Goal: Task Accomplishment & Management: Manage account settings

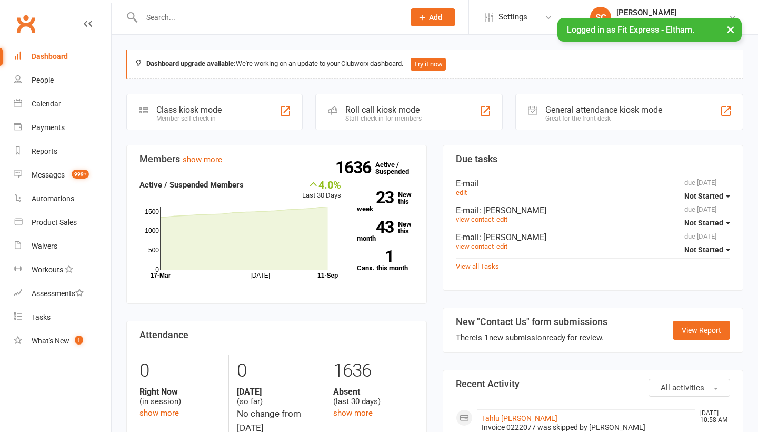
click at [39, 244] on div "Waivers" at bounding box center [45, 246] width 26 height 8
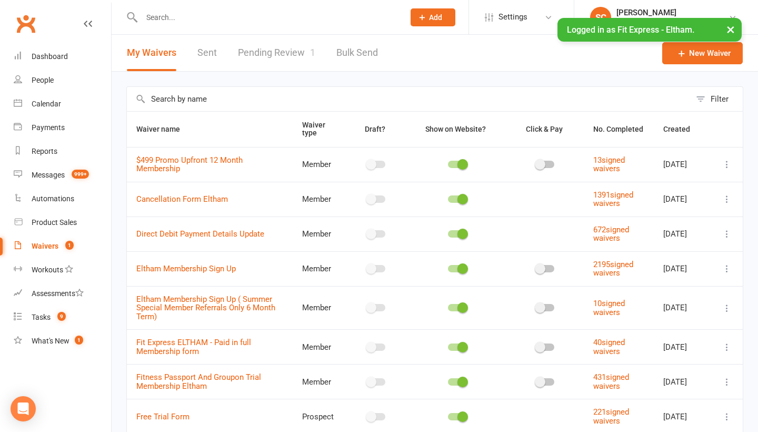
click at [260, 57] on link "Pending Review 1" at bounding box center [276, 53] width 77 height 36
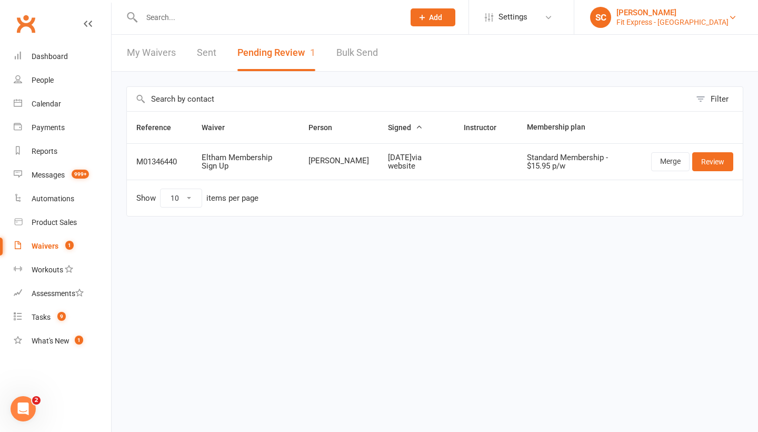
click at [689, 20] on div "Fit Express - [GEOGRAPHIC_DATA]" at bounding box center [673, 21] width 112 height 9
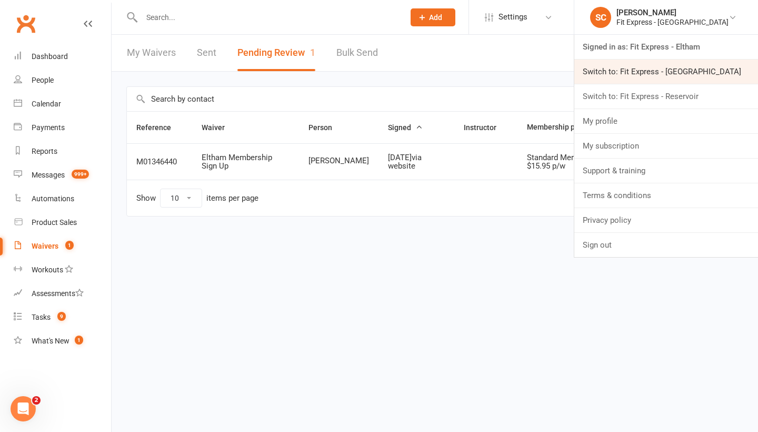
click at [667, 66] on link "Switch to: Fit Express - [GEOGRAPHIC_DATA]" at bounding box center [666, 71] width 184 height 24
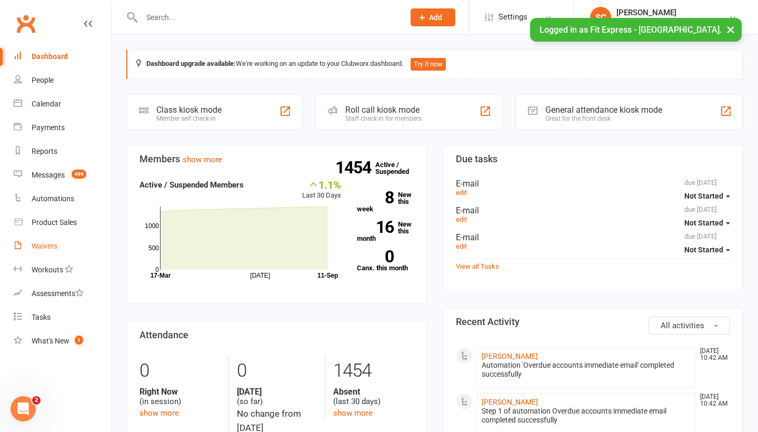
click at [46, 243] on div "Waivers" at bounding box center [45, 246] width 26 height 8
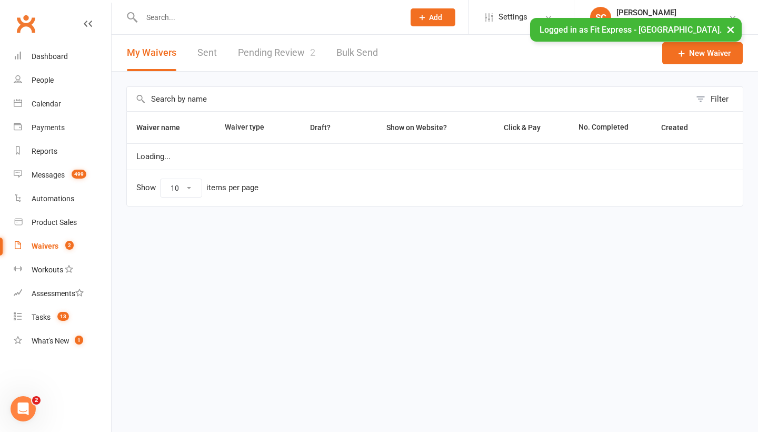
click at [291, 51] on link "Pending Review 2" at bounding box center [276, 53] width 77 height 36
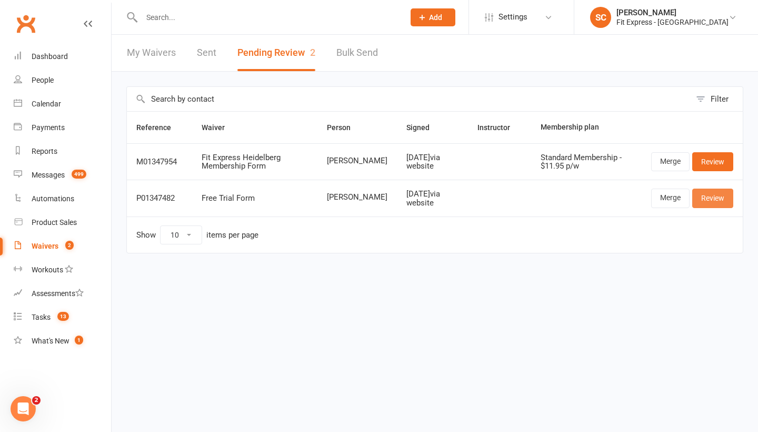
click at [711, 194] on link "Review" at bounding box center [712, 197] width 41 height 19
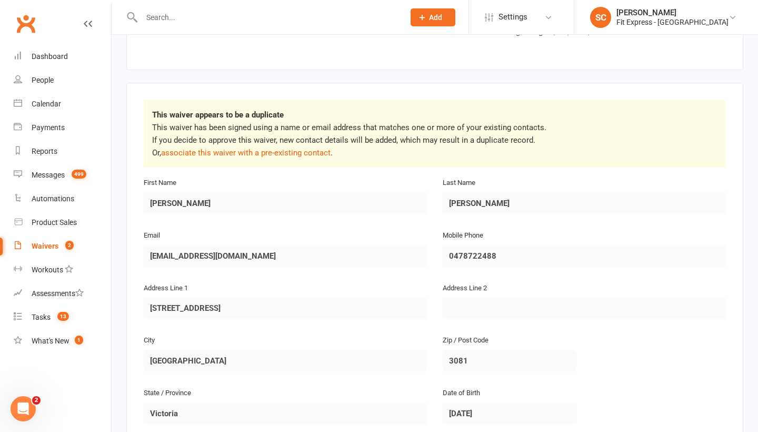
scroll to position [113, 0]
click at [47, 84] on div "People" at bounding box center [43, 80] width 22 height 8
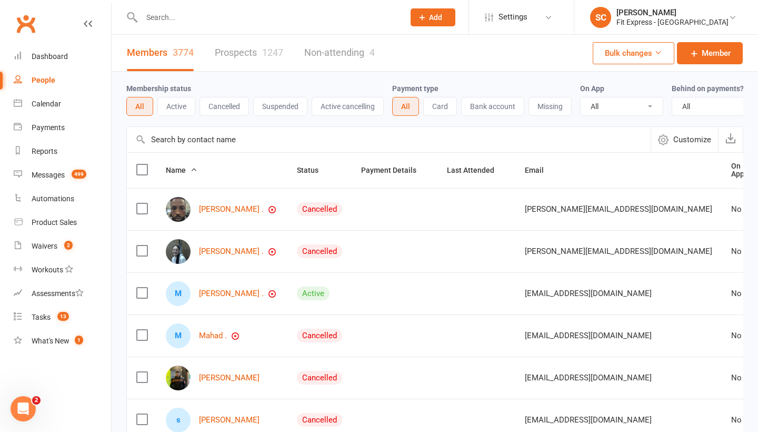
click at [195, 139] on input "text" at bounding box center [389, 139] width 524 height 25
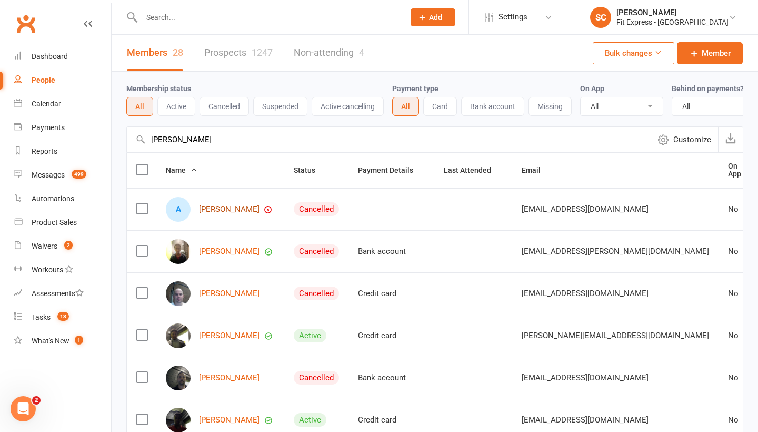
type input "ahmed ahmed"
click at [231, 207] on link "Ahmed Ahmed" at bounding box center [229, 209] width 61 height 9
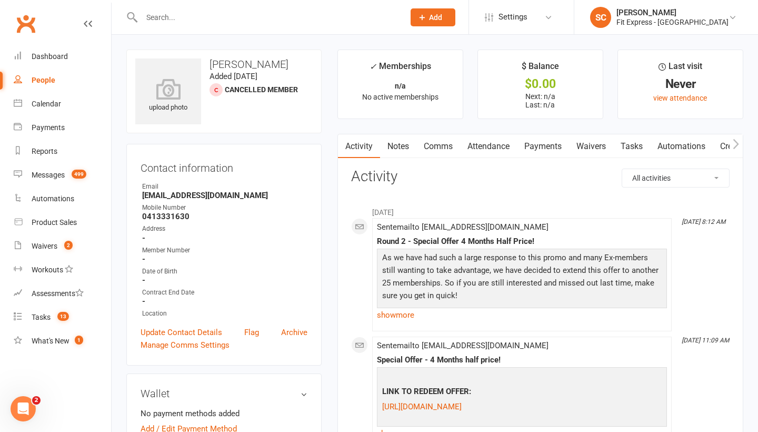
click at [595, 145] on link "Waivers" at bounding box center [591, 146] width 44 height 24
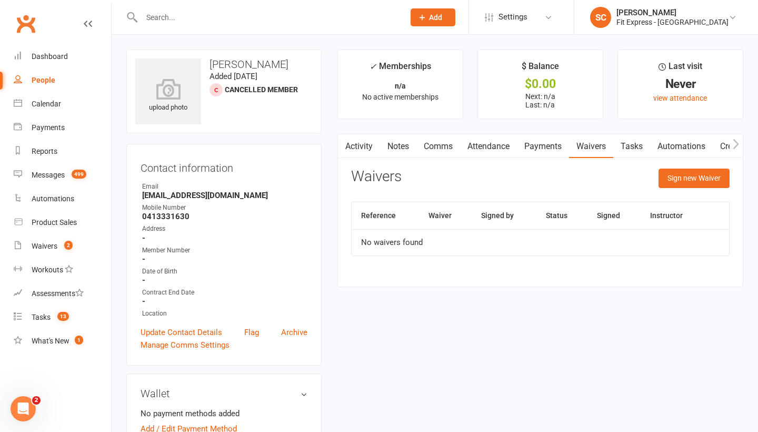
click at [556, 146] on link "Payments" at bounding box center [543, 146] width 52 height 24
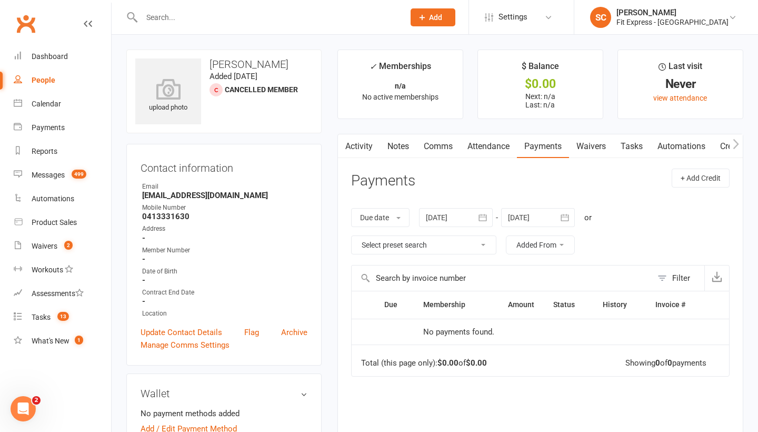
click at [602, 144] on link "Waivers" at bounding box center [591, 146] width 44 height 24
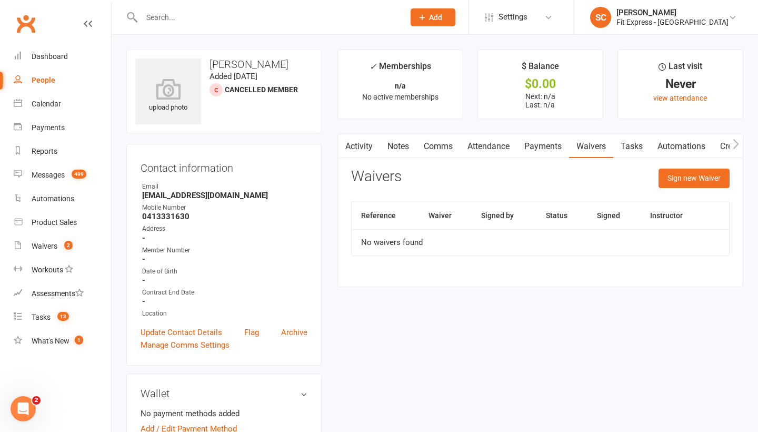
click at [47, 77] on div "People" at bounding box center [44, 80] width 24 height 8
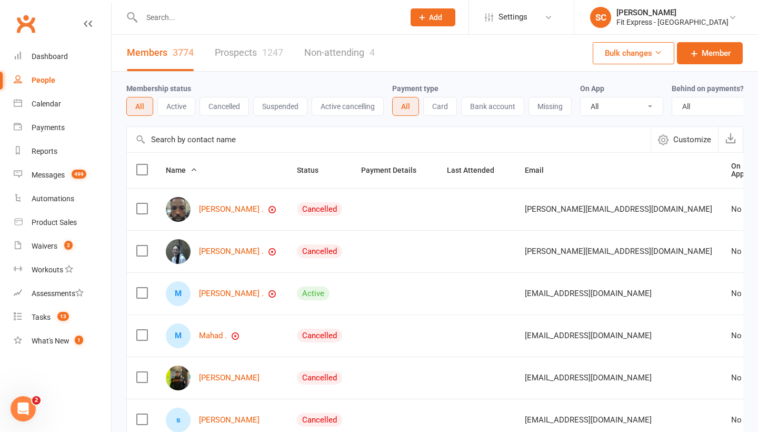
click at [166, 133] on input "text" at bounding box center [389, 139] width 524 height 25
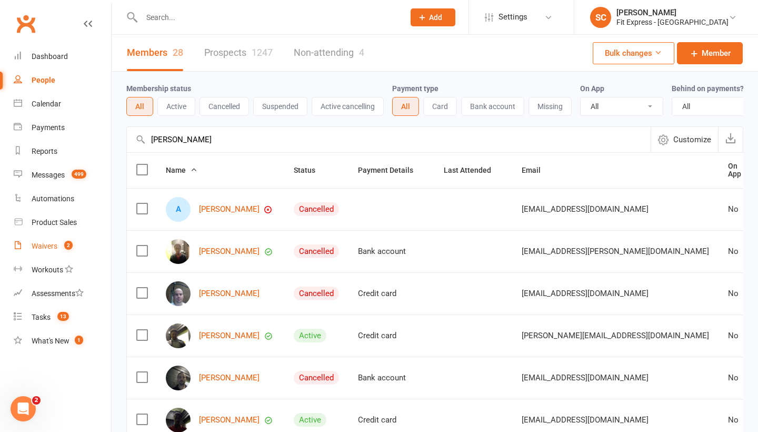
type input "ahmed ahmed"
click at [42, 244] on div "Waivers" at bounding box center [45, 246] width 26 height 8
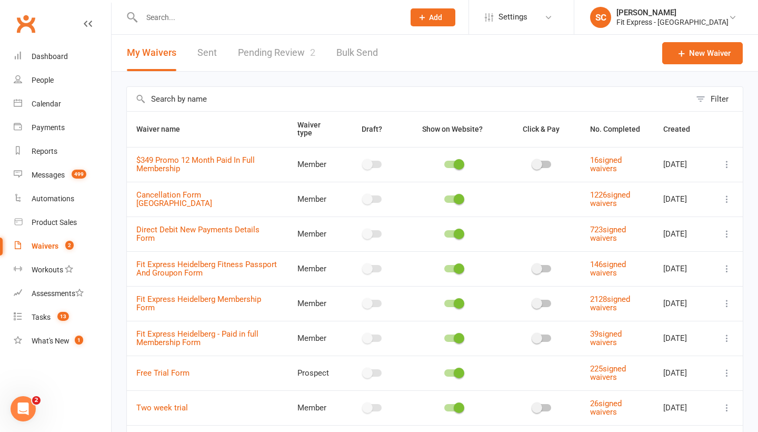
click at [281, 53] on link "Pending Review 2" at bounding box center [276, 53] width 77 height 36
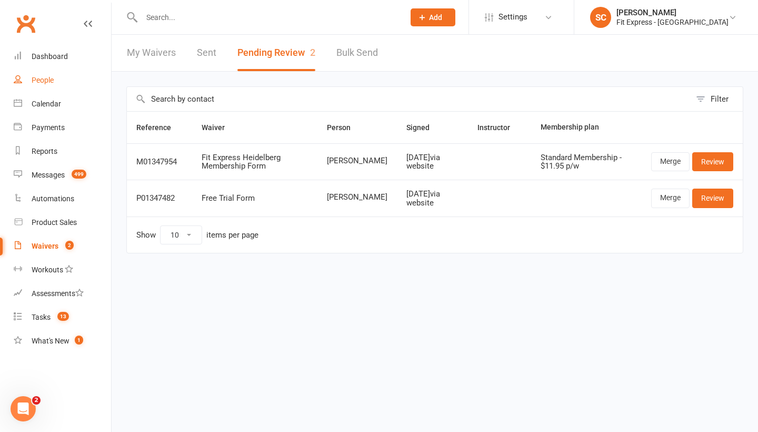
click at [43, 79] on div "People" at bounding box center [43, 80] width 22 height 8
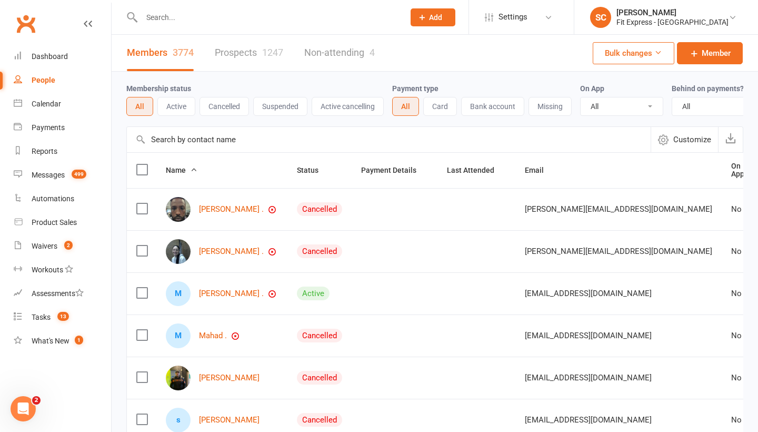
click at [167, 141] on input "text" at bounding box center [389, 139] width 524 height 25
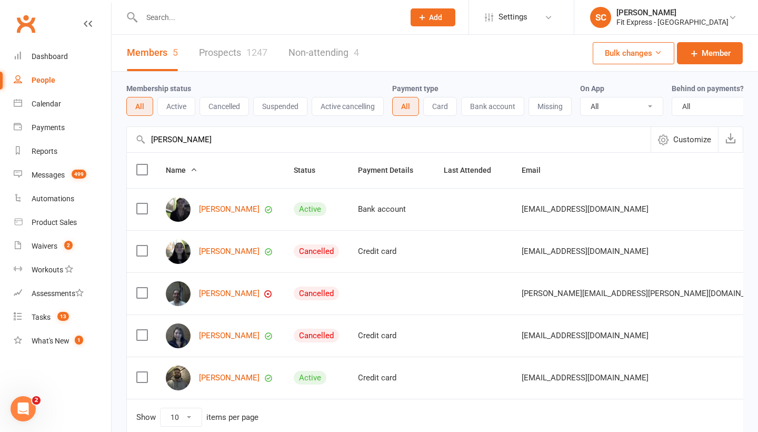
drag, startPoint x: 183, startPoint y: 139, endPoint x: 124, endPoint y: 139, distance: 59.0
click at [124, 139] on div "Membership status All Active Cancelled Suspended Active cancelling Payment type…" at bounding box center [435, 261] width 647 height 379
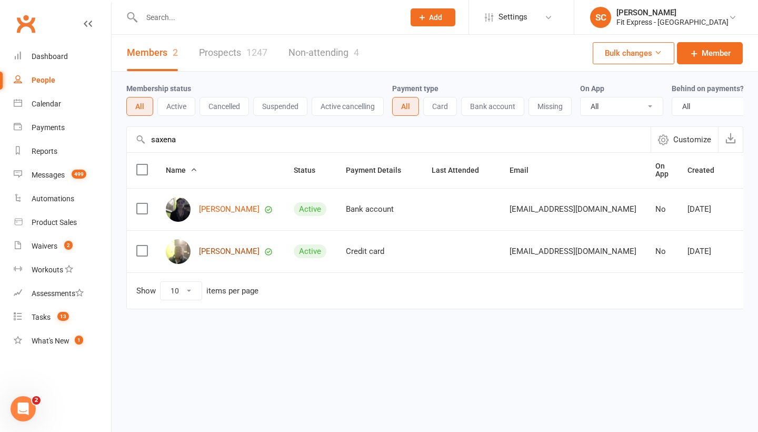
type input "saxena"
click at [225, 251] on link "Vipul Saxena" at bounding box center [229, 251] width 61 height 9
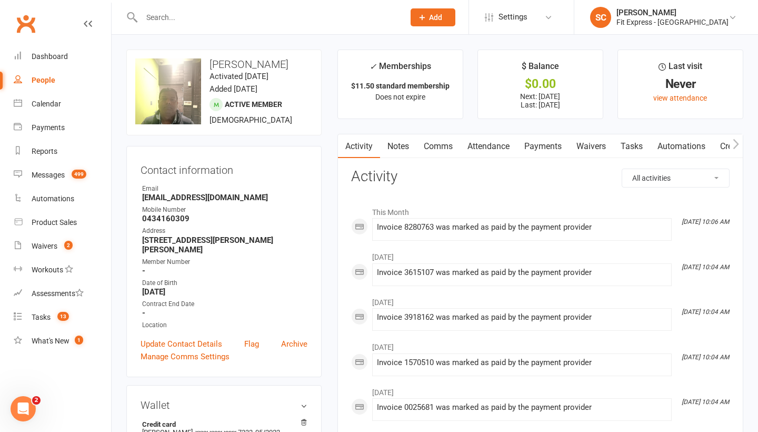
click at [41, 80] on div "People" at bounding box center [44, 80] width 24 height 8
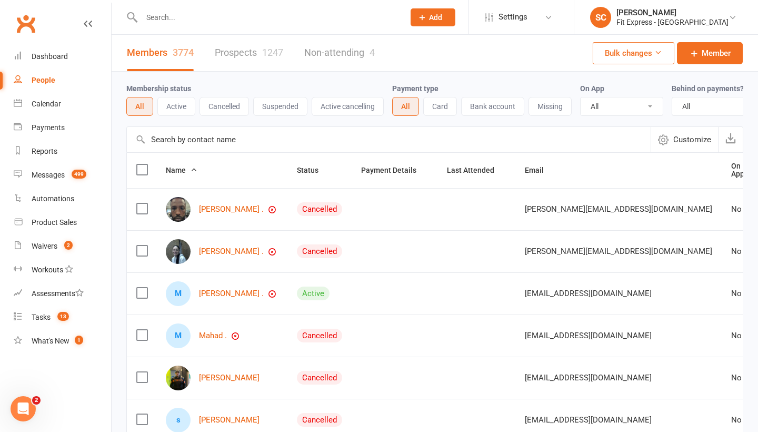
click at [174, 136] on input "text" at bounding box center [389, 139] width 524 height 25
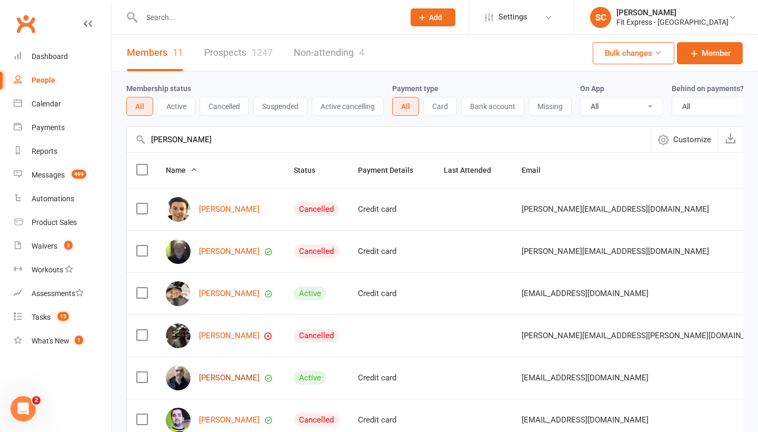
type input "stell"
click at [219, 376] on link "Christopher Stller" at bounding box center [229, 377] width 61 height 9
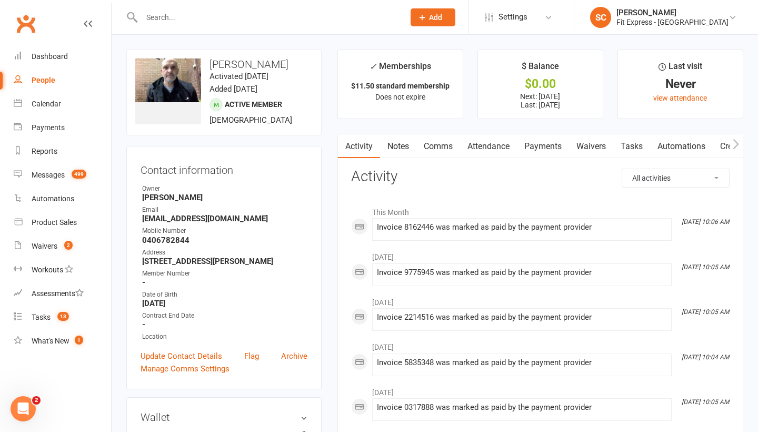
click at [48, 79] on div "People" at bounding box center [44, 80] width 24 height 8
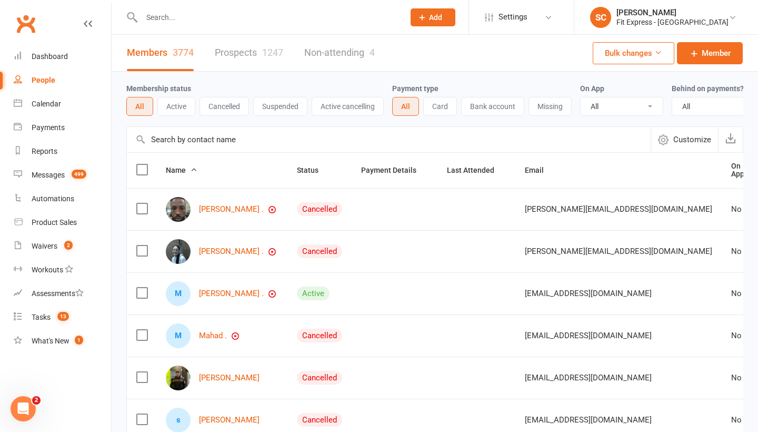
click at [167, 140] on input "text" at bounding box center [389, 139] width 524 height 25
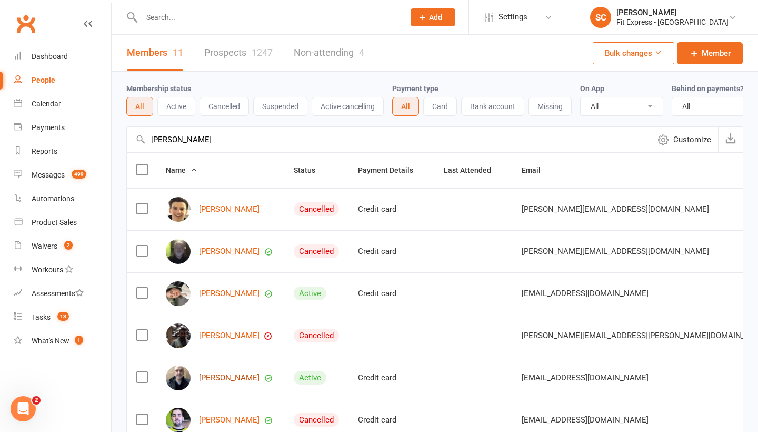
type input "stell"
click at [215, 374] on link "Christopher Stller" at bounding box center [229, 377] width 61 height 9
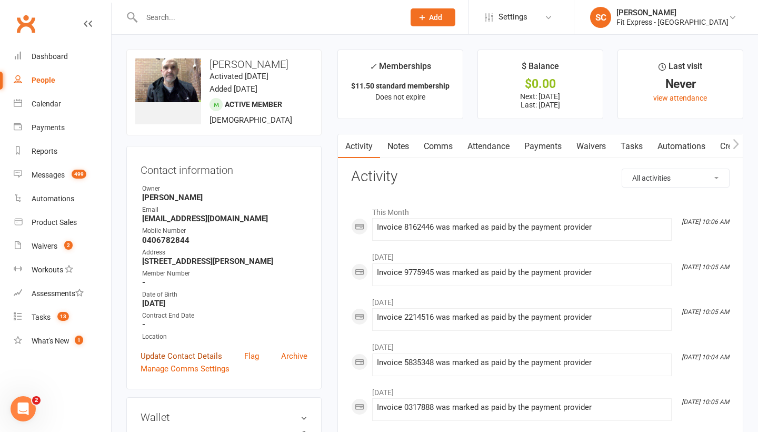
click at [194, 351] on link "Update Contact Details" at bounding box center [182, 356] width 82 height 13
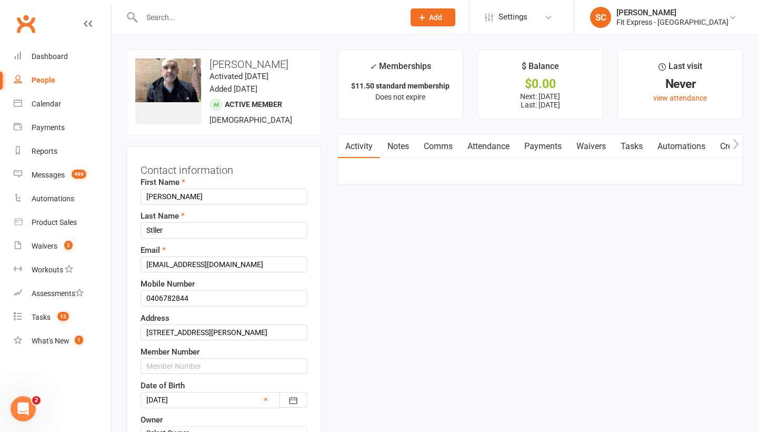
scroll to position [49, 0]
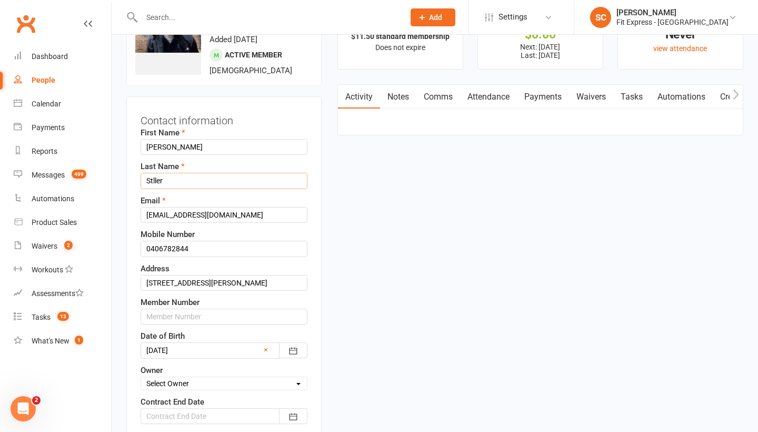
click at [166, 181] on input "Stller" at bounding box center [224, 181] width 167 height 16
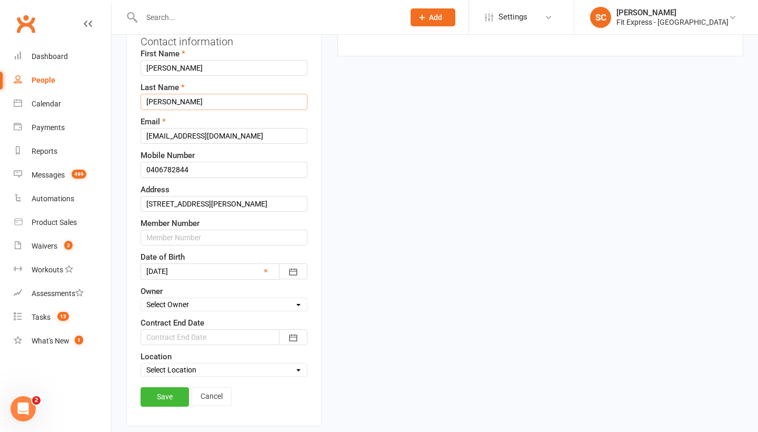
scroll to position [136, 0]
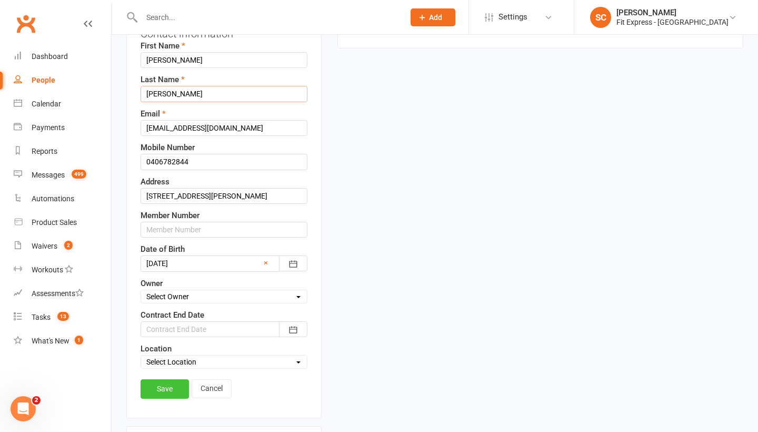
type input "Steller"
click at [168, 391] on link "Save" at bounding box center [165, 388] width 48 height 19
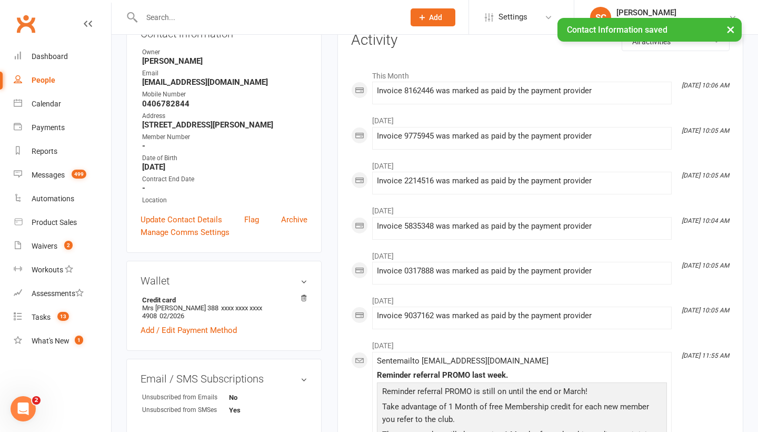
scroll to position [47, 0]
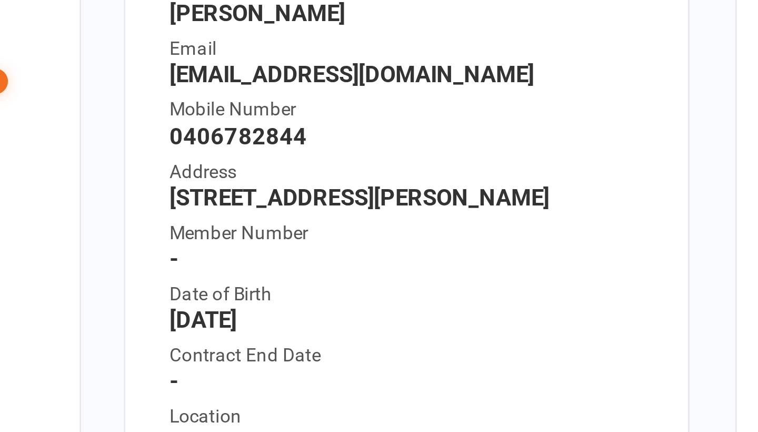
drag, startPoint x: 44, startPoint y: 29, endPoint x: 0, endPoint y: 50, distance: 48.3
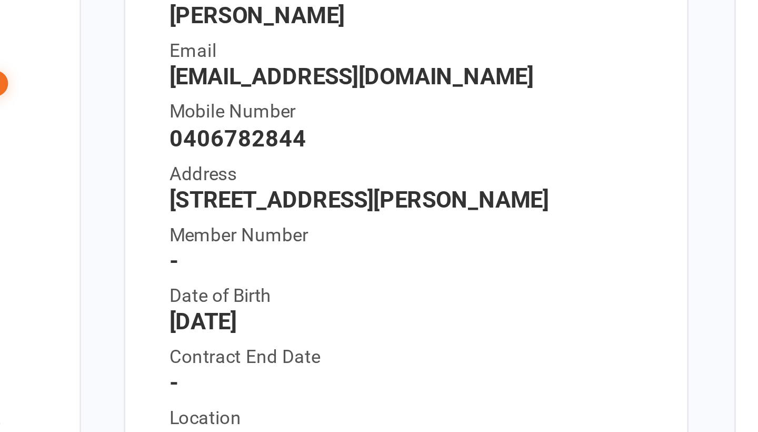
click at [216, 201] on div "Address" at bounding box center [224, 206] width 165 height 10
